Goal: Transaction & Acquisition: Purchase product/service

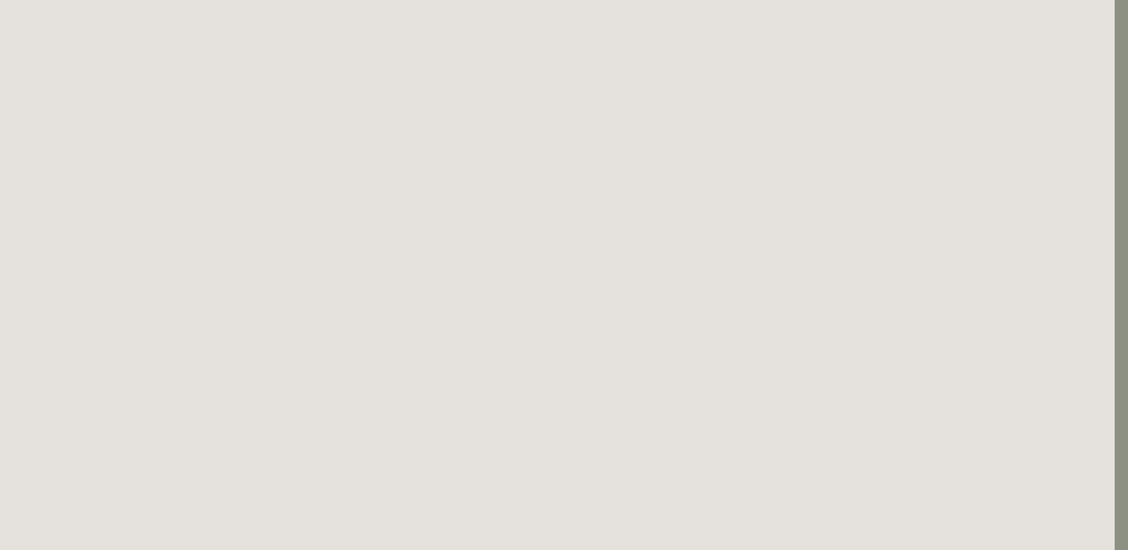
scroll to position [428, 13]
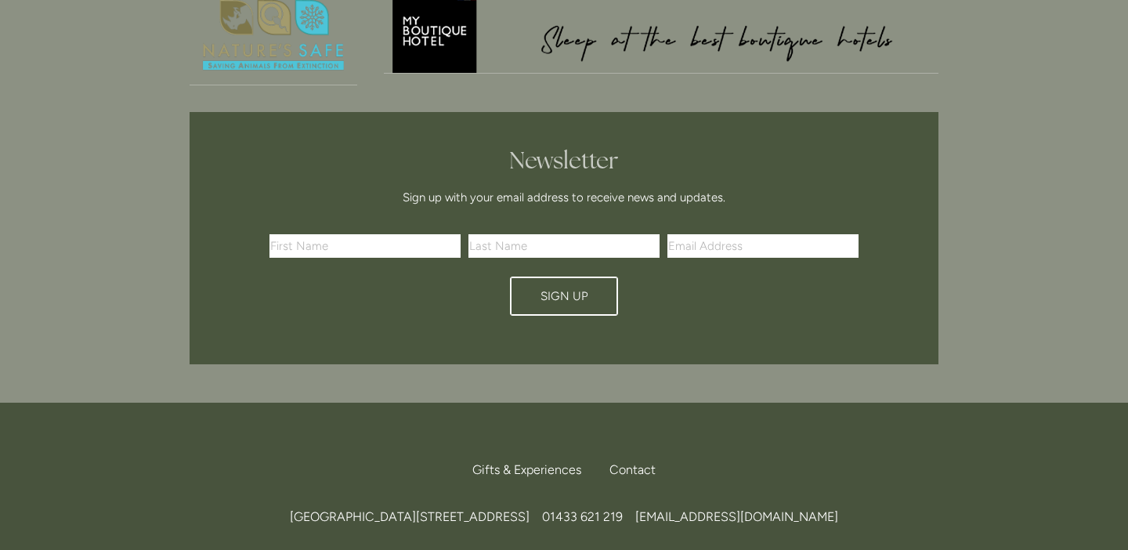
scroll to position [5359, 0]
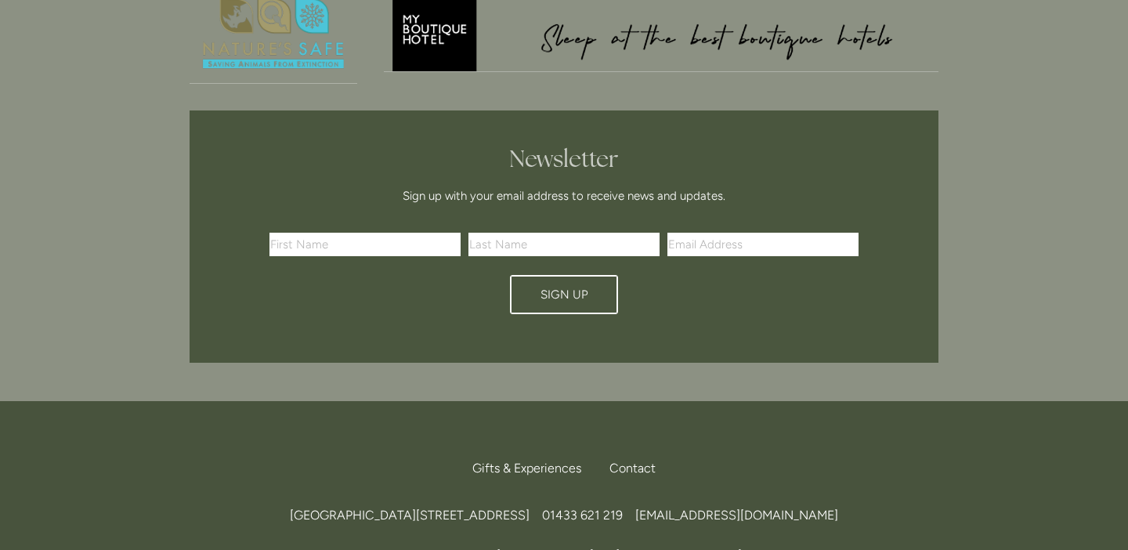
drag, startPoint x: 522, startPoint y: 340, endPoint x: 571, endPoint y: 342, distance: 48.6
click at [529, 507] on span "[GEOGRAPHIC_DATA][STREET_ADDRESS]" at bounding box center [410, 514] width 240 height 15
drag, startPoint x: 524, startPoint y: 341, endPoint x: 567, endPoint y: 342, distance: 43.1
click at [529, 507] on span "[GEOGRAPHIC_DATA][STREET_ADDRESS]" at bounding box center [410, 514] width 240 height 15
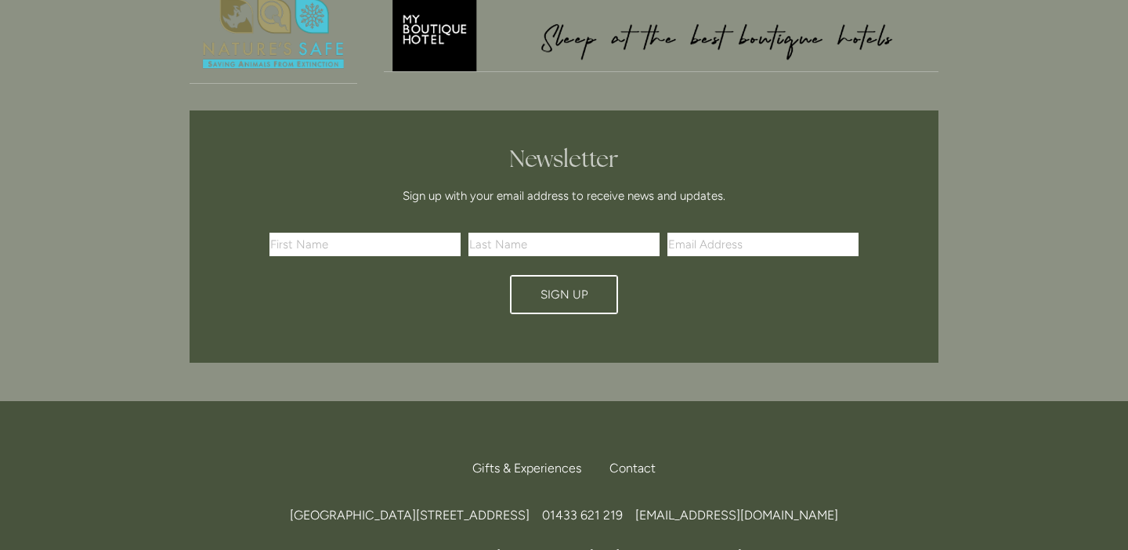
copy span "S33 6AF"
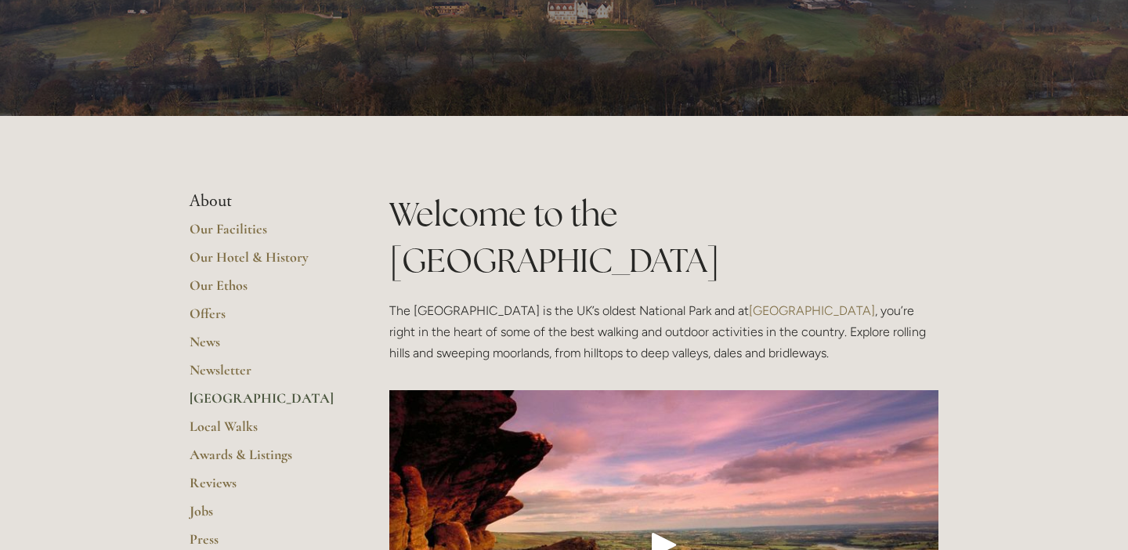
scroll to position [0, 0]
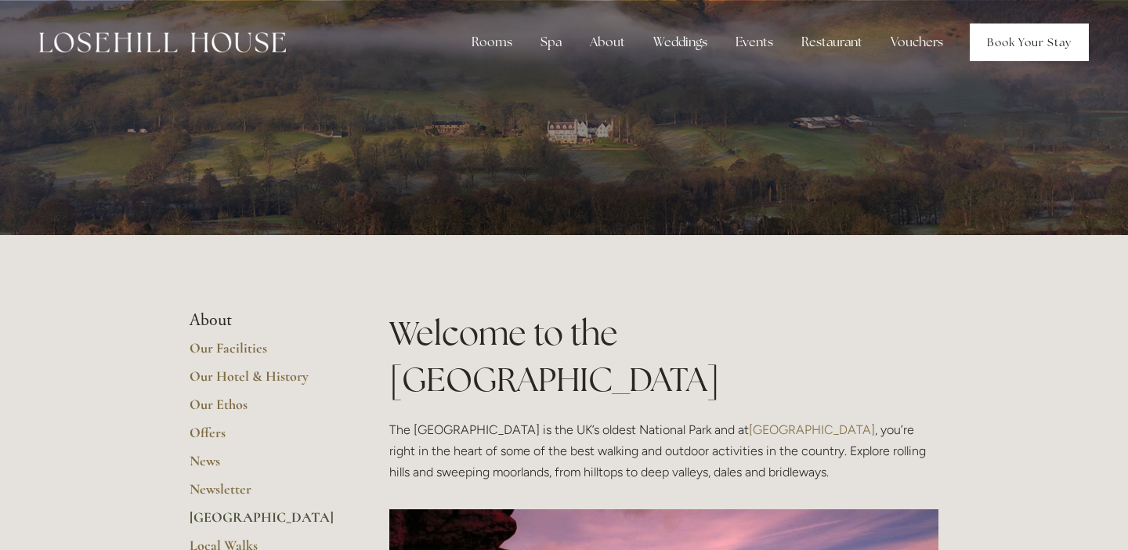
click at [1020, 39] on link "Book Your Stay" at bounding box center [1028, 42] width 119 height 38
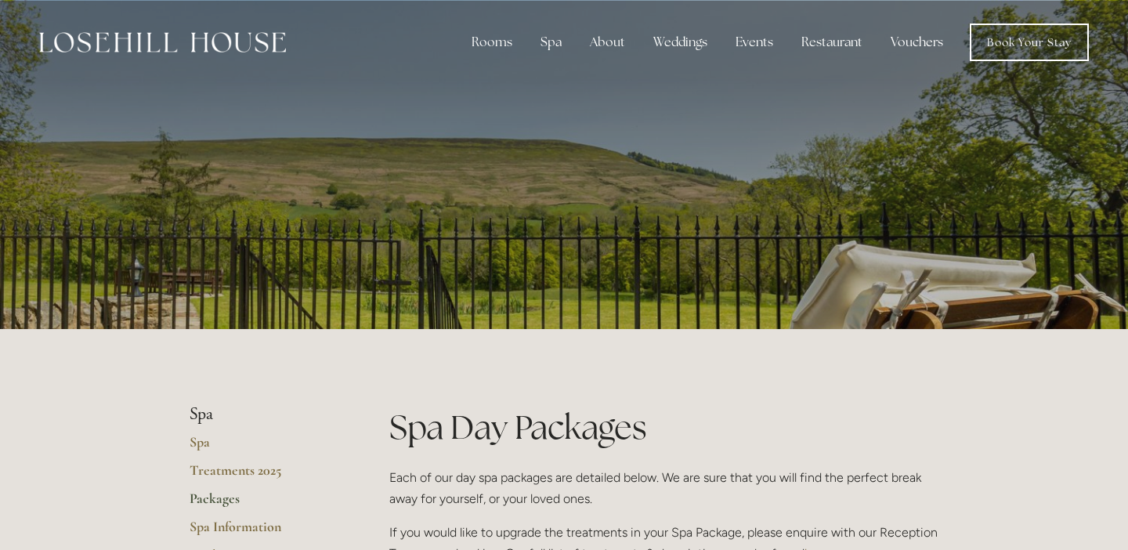
click at [902, 42] on link "Vouchers" at bounding box center [917, 42] width 78 height 31
